Goal: Complete application form

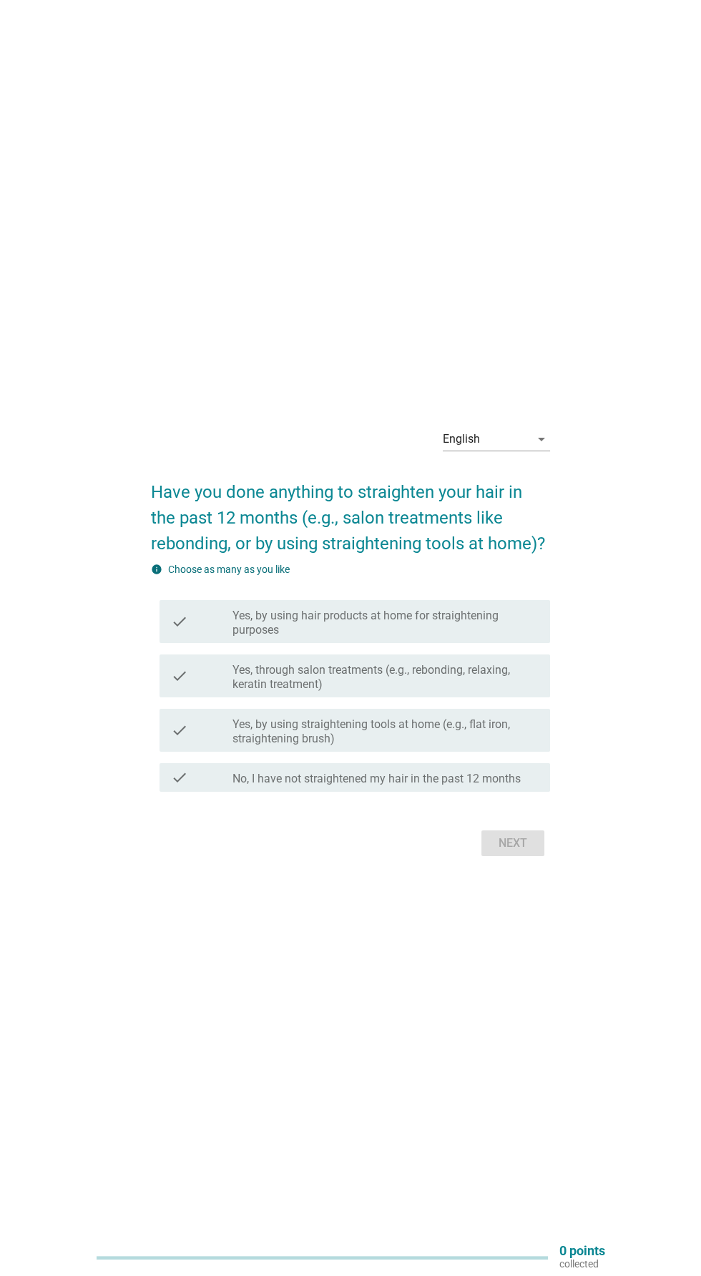
click at [473, 637] on label "Yes, by using hair products at home for straightening purposes" at bounding box center [385, 623] width 306 height 29
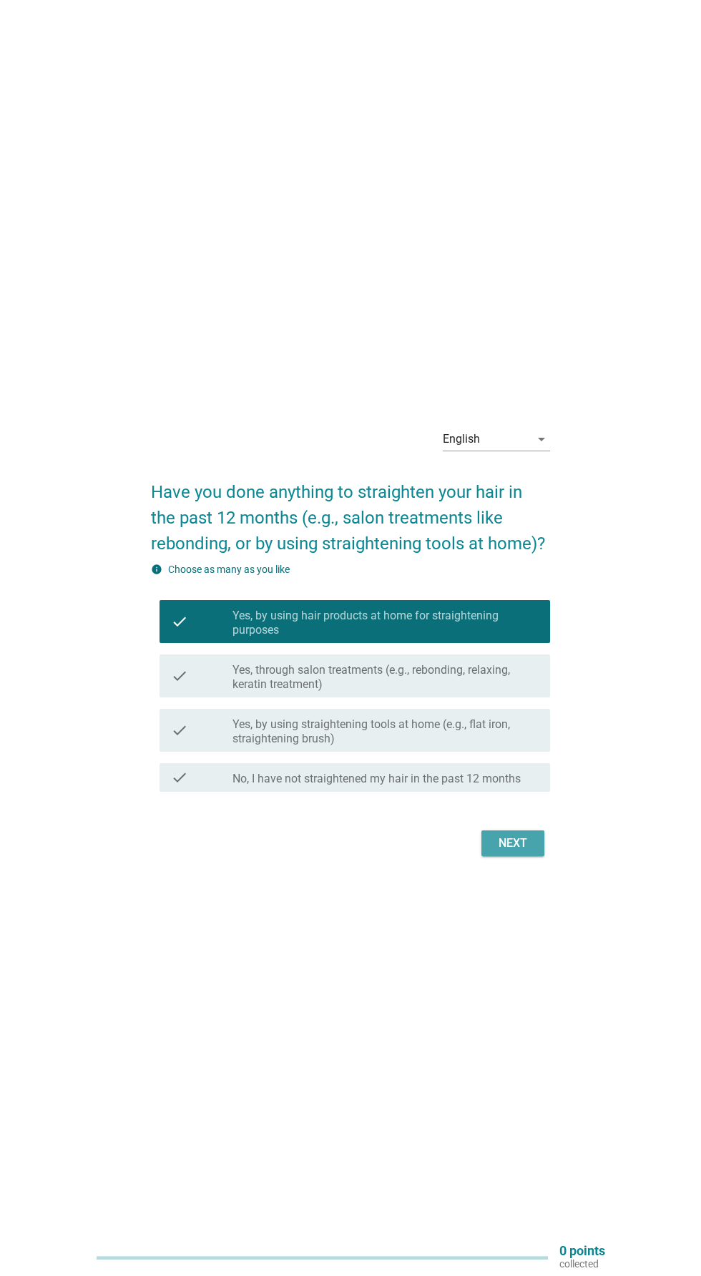
click at [519, 852] on div "Next" at bounding box center [513, 843] width 40 height 17
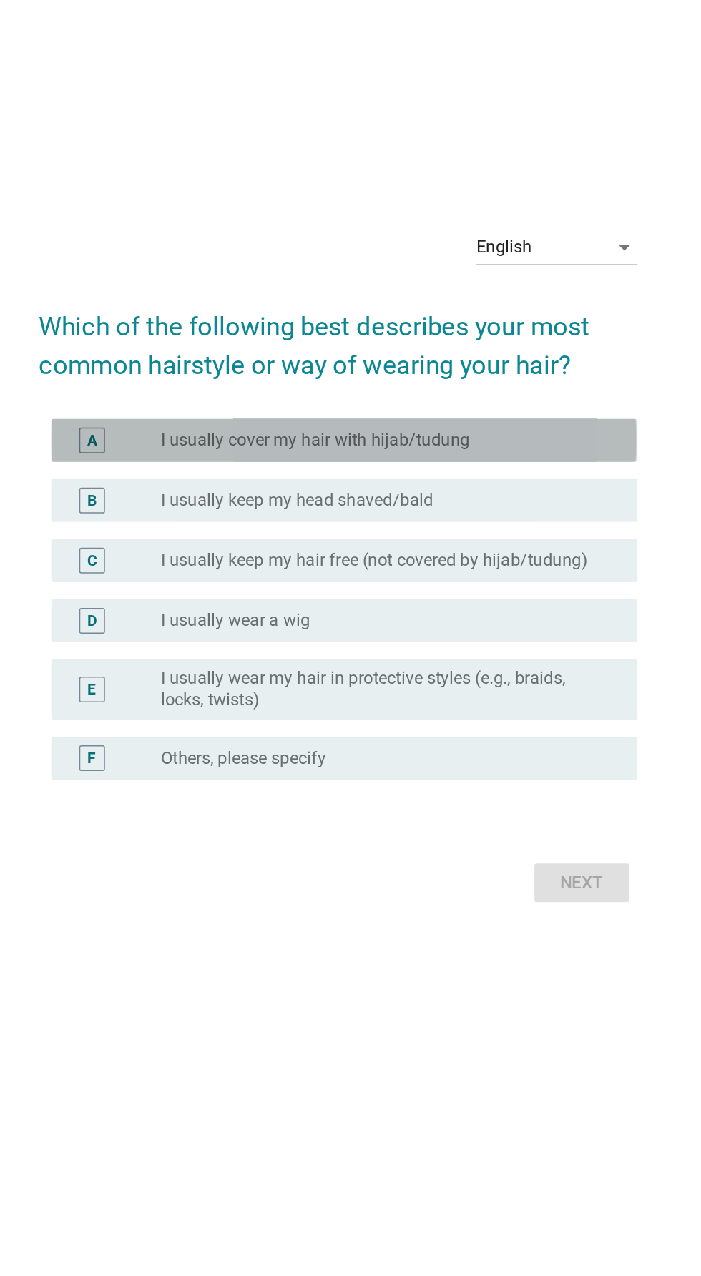
click at [518, 565] on div "radio_button_unchecked I usually cover my hair with hijab/tudung" at bounding box center [379, 558] width 295 height 14
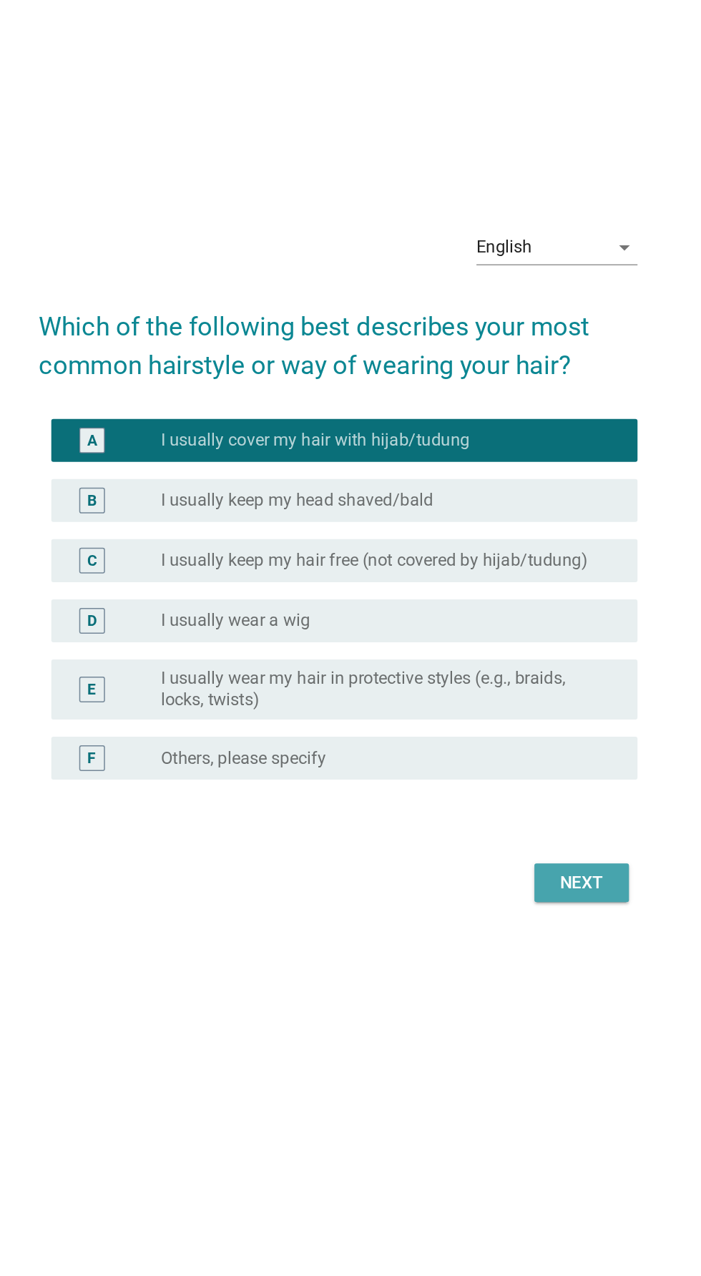
click at [499, 861] on div "Next" at bounding box center [513, 852] width 40 height 17
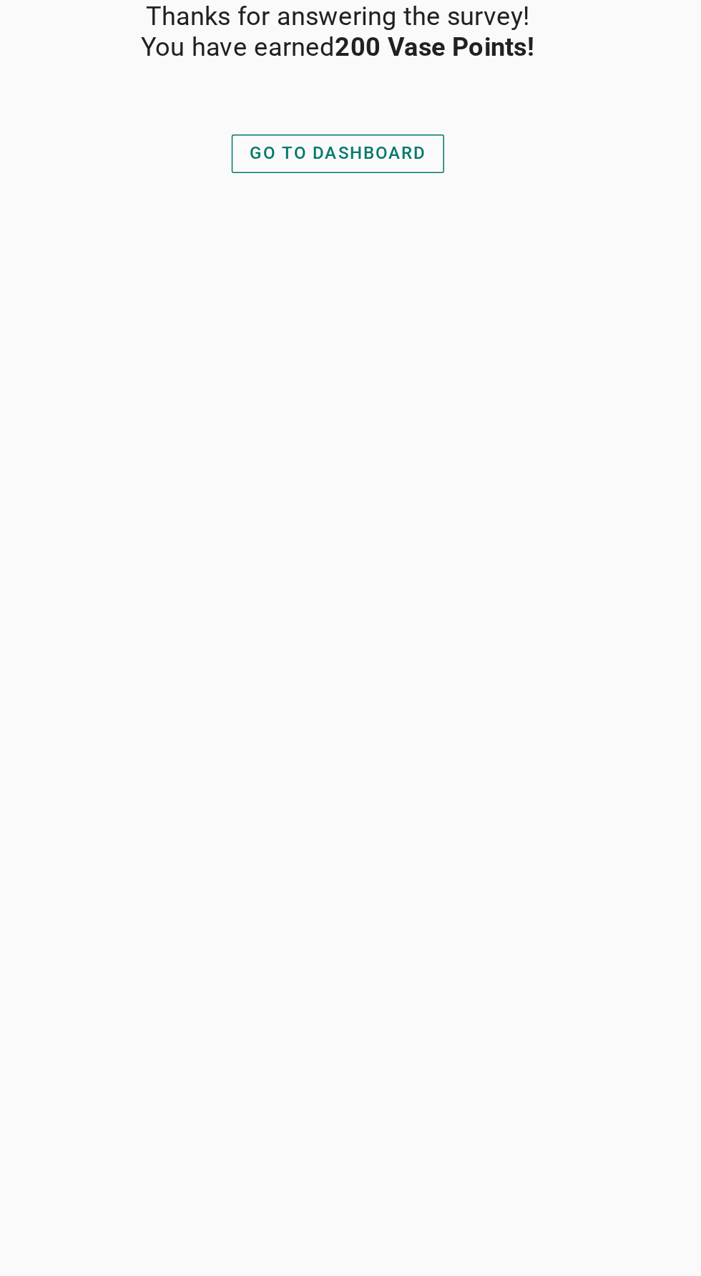
click at [400, 359] on div "GO TO DASHBOARD" at bounding box center [350, 366] width 117 height 17
